Goal: Browse casually: Explore the website without a specific task or goal

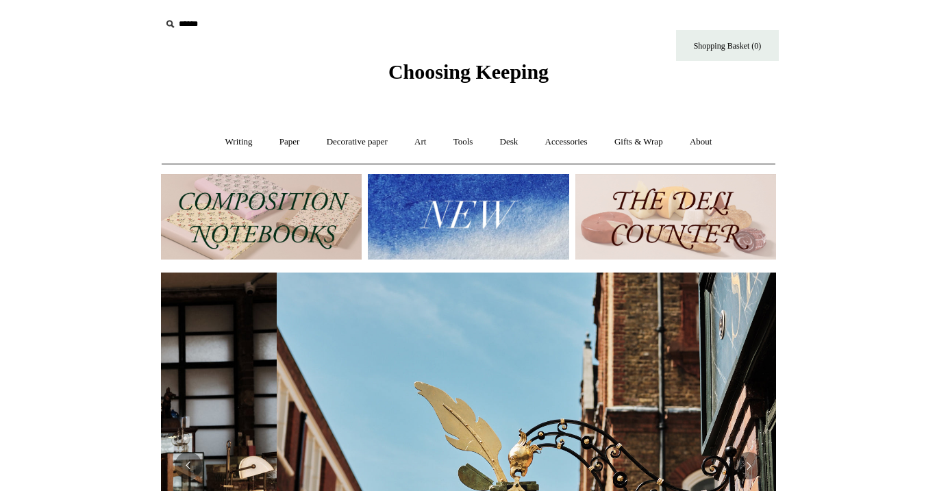
scroll to position [0, 615]
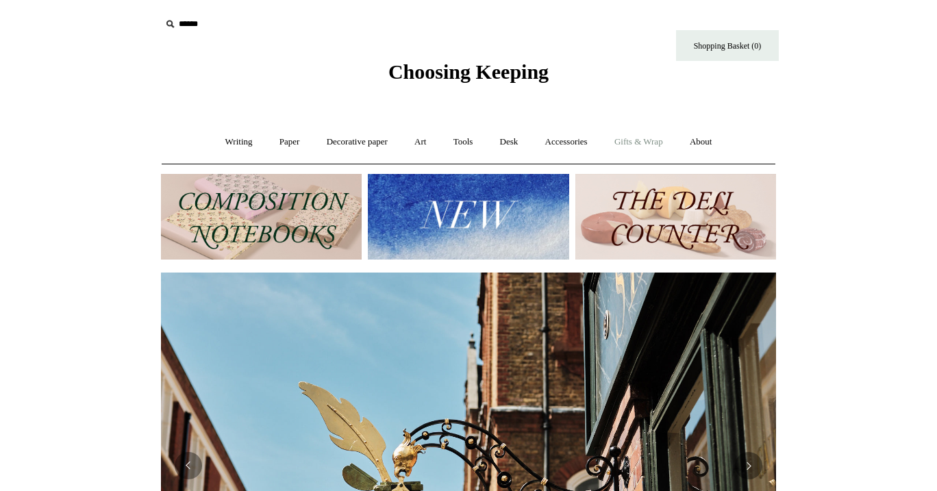
click at [633, 136] on link "Gifts & Wrap +" at bounding box center [638, 142] width 73 height 36
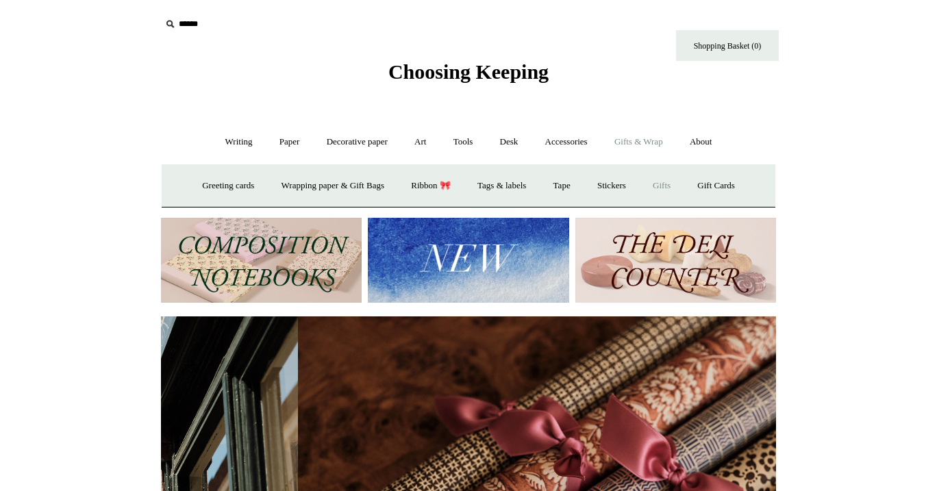
click at [675, 184] on link "Gifts +" at bounding box center [661, 186] width 42 height 36
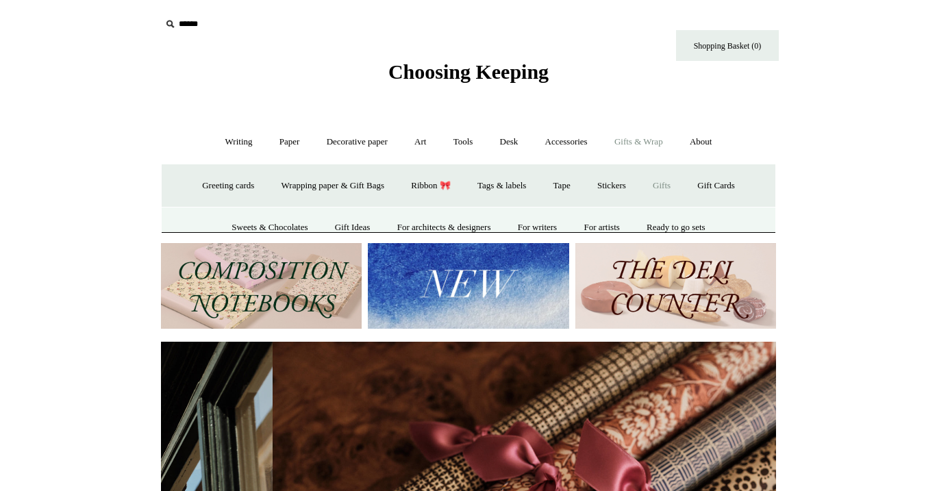
scroll to position [0, 1230]
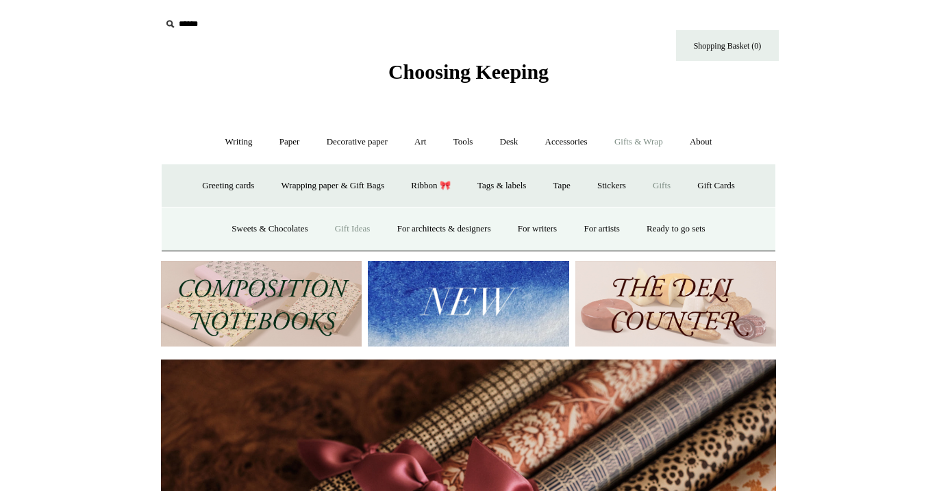
click at [333, 226] on link "Gift Ideas" at bounding box center [353, 229] width 60 height 36
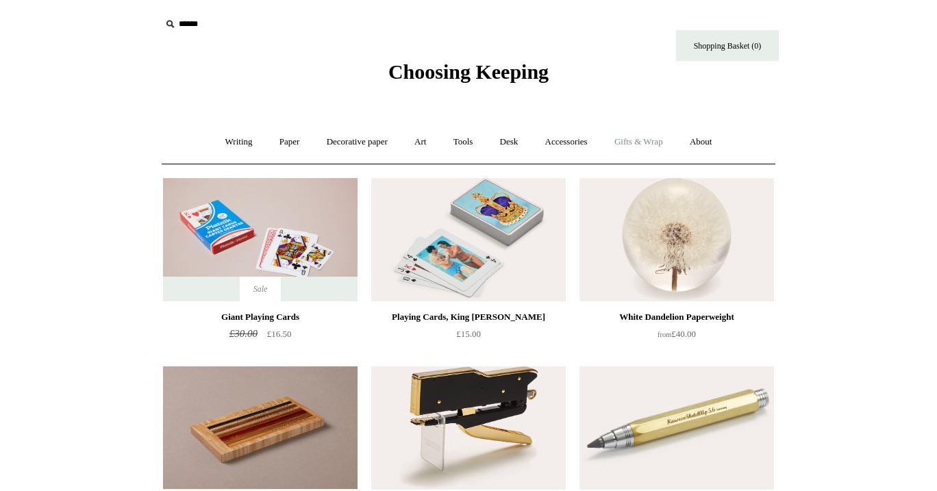
click at [637, 140] on link "Gifts & Wrap +" at bounding box center [638, 142] width 73 height 36
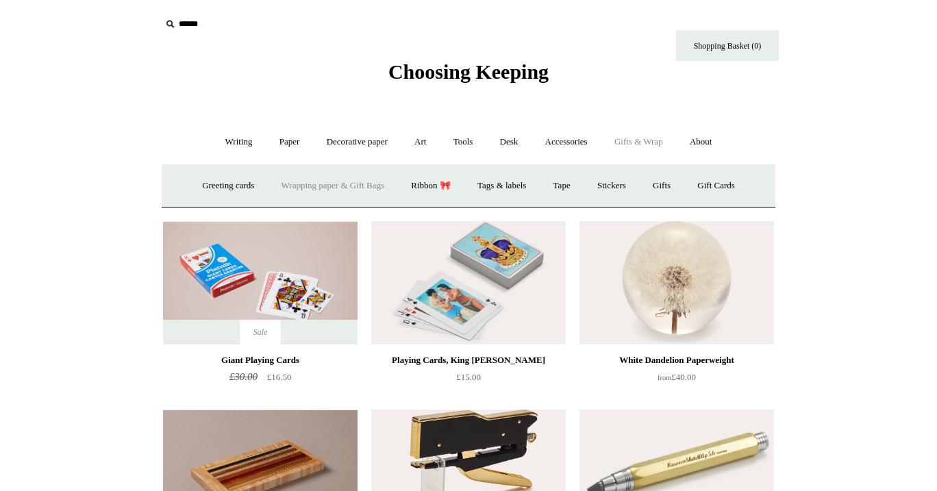
click at [337, 182] on link "Wrapping paper & Gift Bags" at bounding box center [332, 186] width 127 height 36
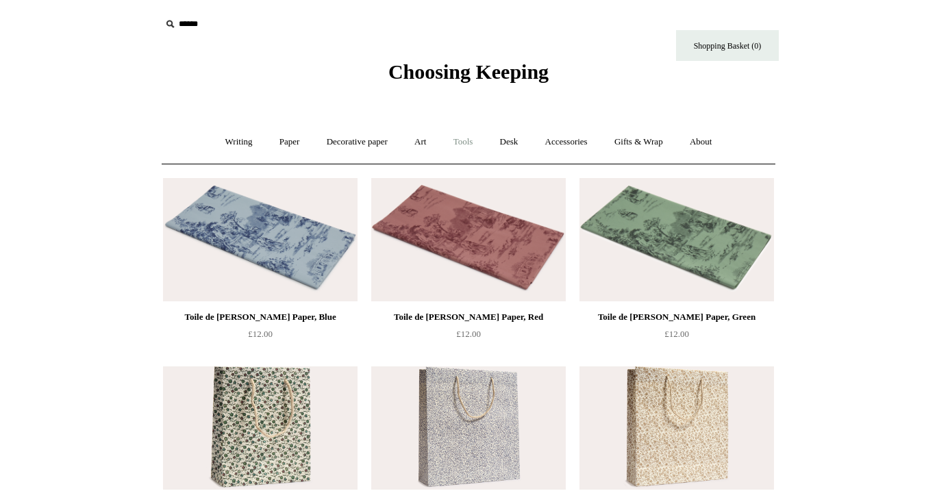
click at [455, 140] on link "Tools +" at bounding box center [463, 142] width 45 height 36
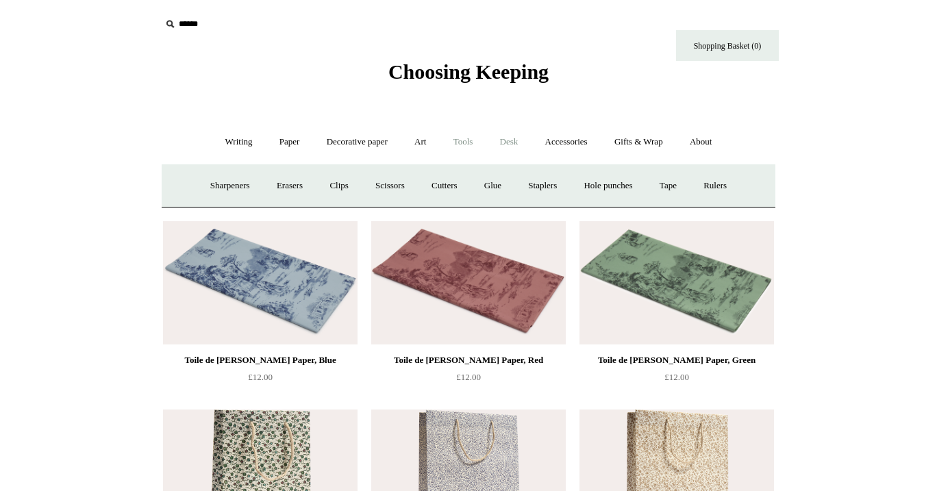
click at [521, 137] on link "Desk +" at bounding box center [509, 142] width 43 height 36
click at [398, 182] on link "Boxes & archiving" at bounding box center [382, 186] width 92 height 36
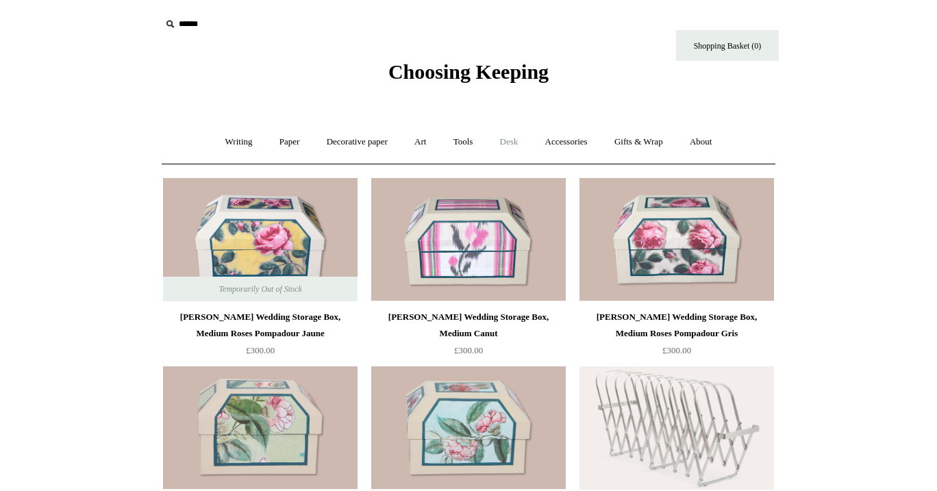
click at [512, 143] on link "Desk +" at bounding box center [509, 142] width 43 height 36
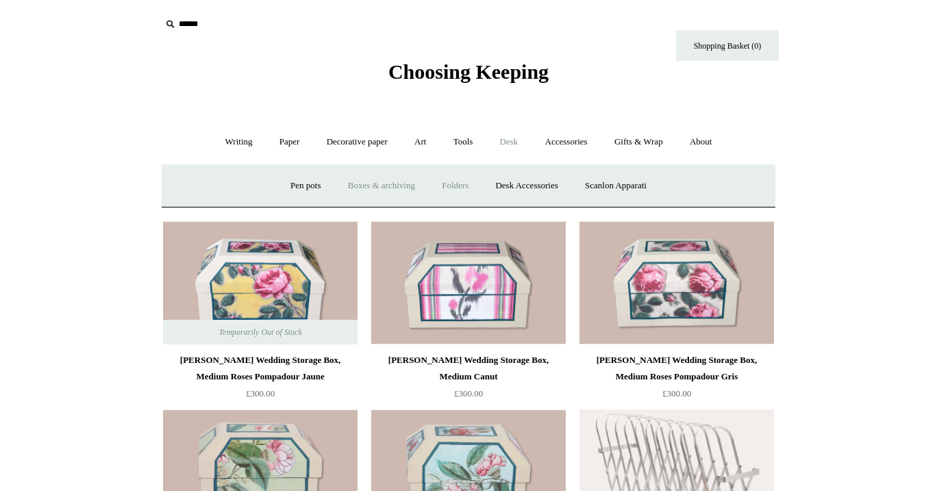
click at [461, 181] on link "Folders" at bounding box center [454, 186] width 51 height 36
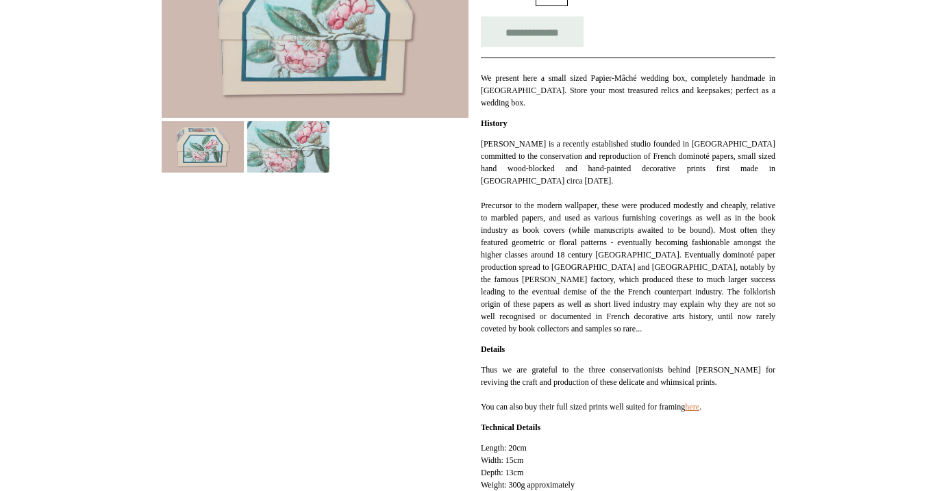
scroll to position [286, 0]
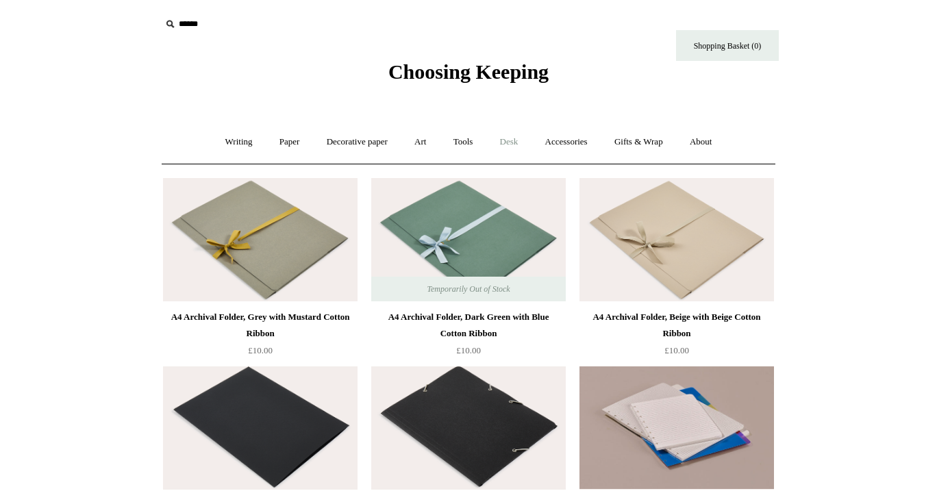
click at [508, 144] on link "Desk +" at bounding box center [509, 142] width 43 height 36
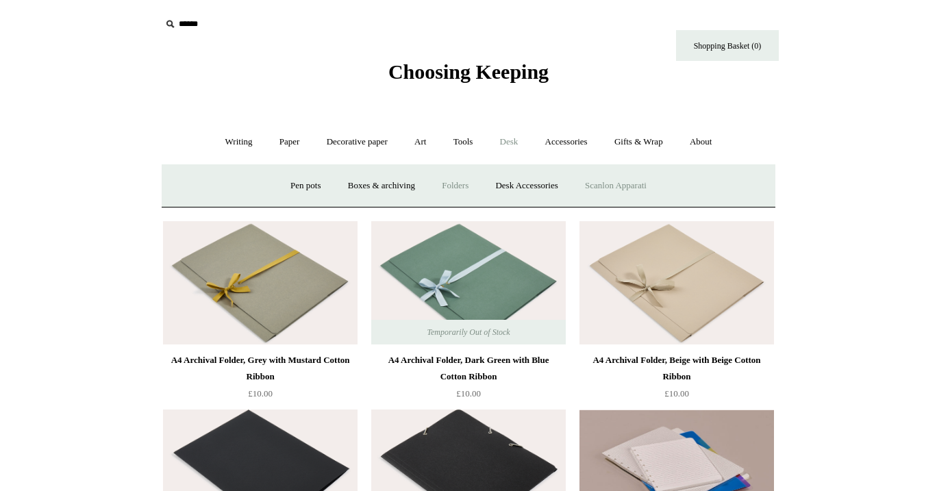
click at [640, 188] on link "Scanlon Apparati" at bounding box center [615, 186] width 86 height 36
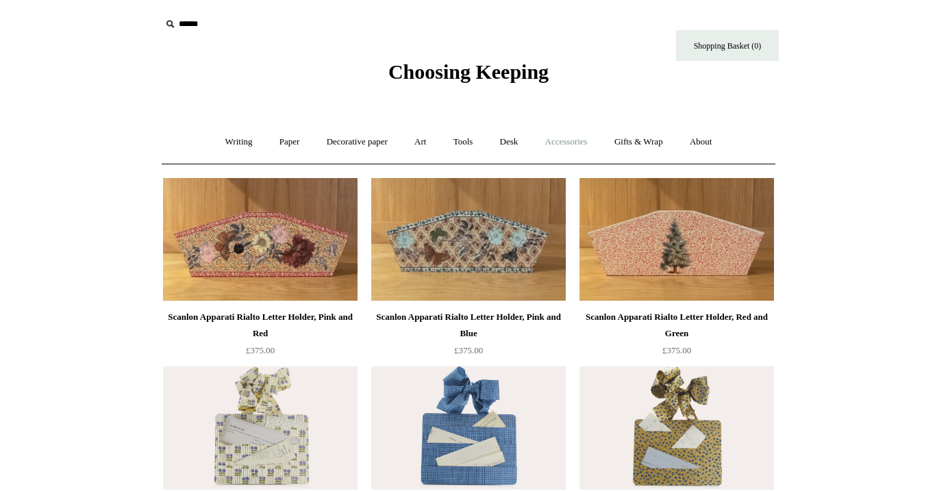
click at [577, 142] on link "Accessories +" at bounding box center [566, 142] width 67 height 36
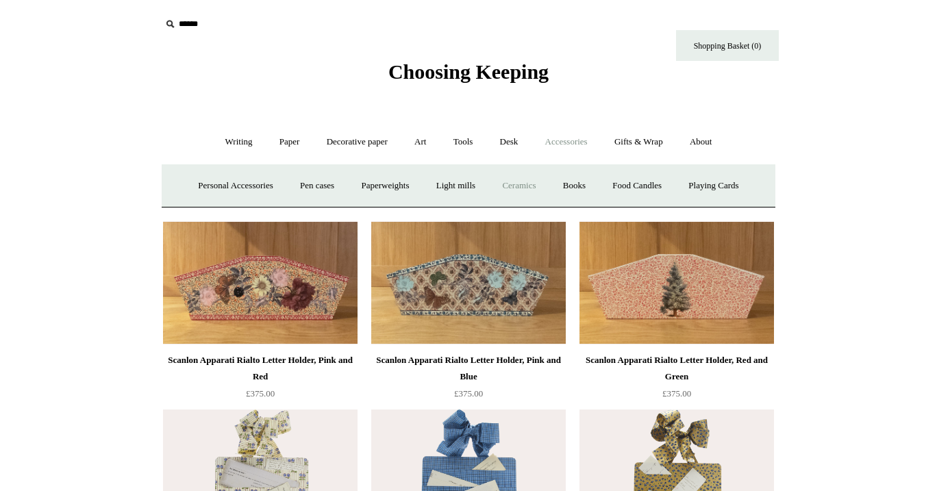
click at [527, 181] on link "Ceramics +" at bounding box center [519, 186] width 58 height 36
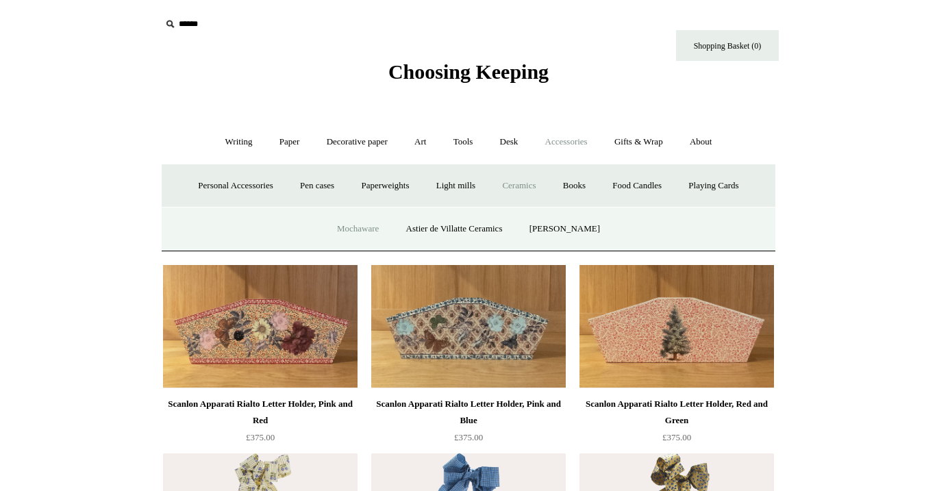
click at [362, 227] on link "Mochaware" at bounding box center [358, 229] width 66 height 36
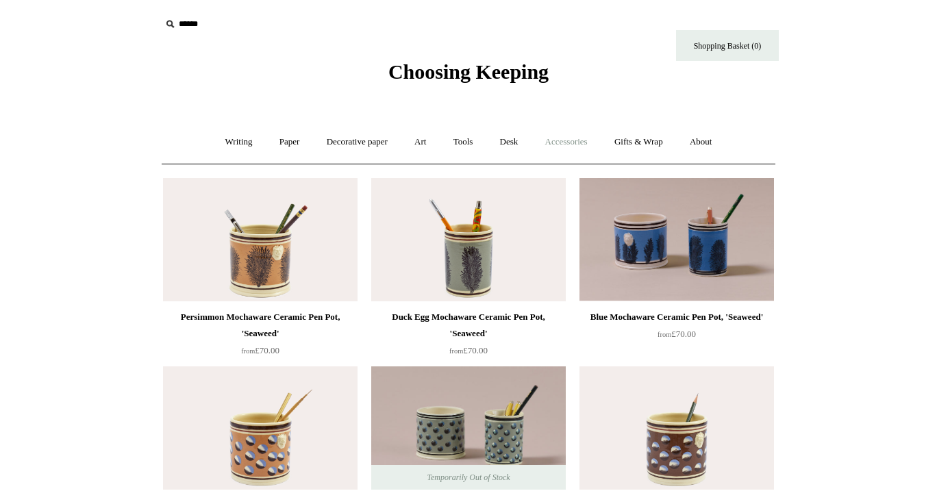
click at [589, 144] on link "Accessories +" at bounding box center [566, 142] width 67 height 36
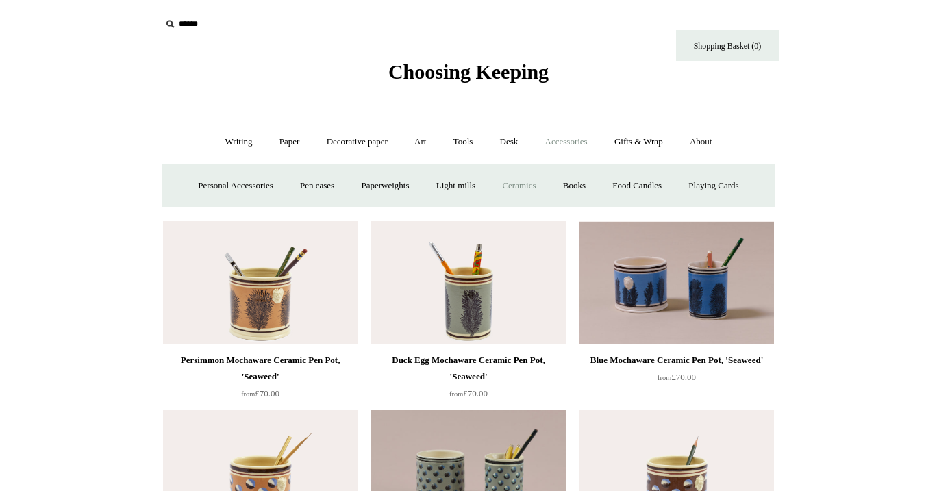
click at [528, 187] on link "Ceramics +" at bounding box center [519, 186] width 58 height 36
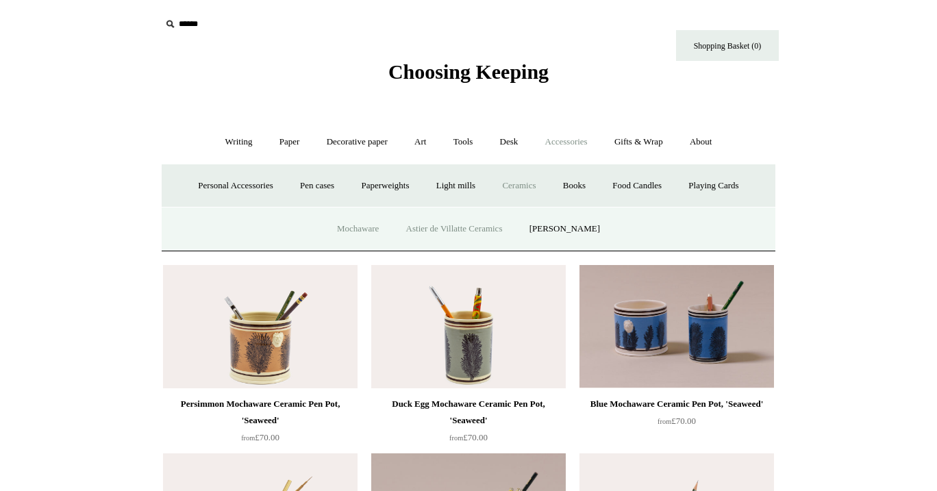
click at [460, 232] on link "Astier de Villatte Ceramics" at bounding box center [454, 229] width 121 height 36
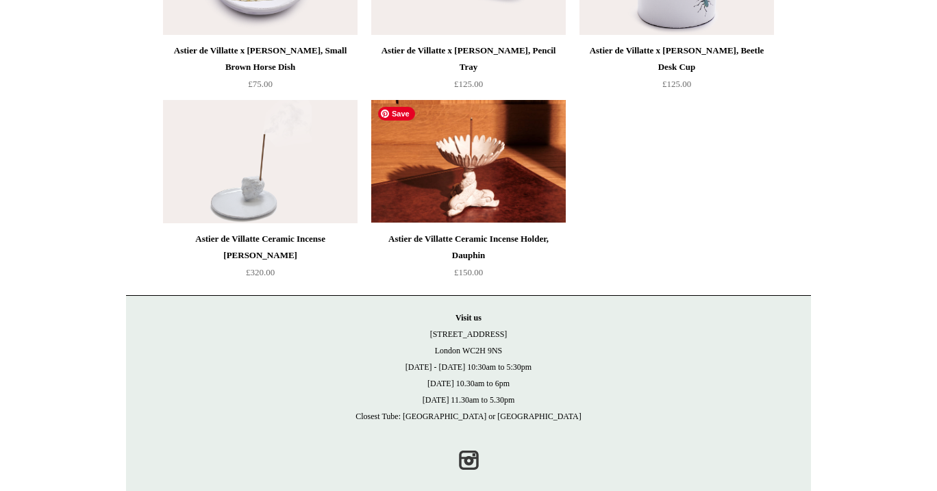
scroll to position [845, 0]
